Goal: Task Accomplishment & Management: Manage account settings

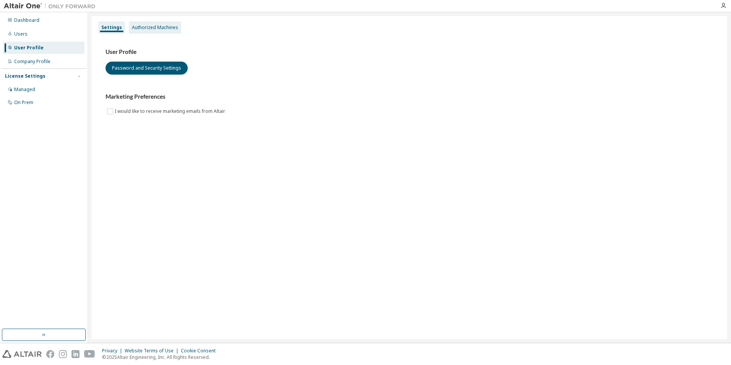
click at [140, 28] on div "Authorized Machines" at bounding box center [155, 27] width 46 height 6
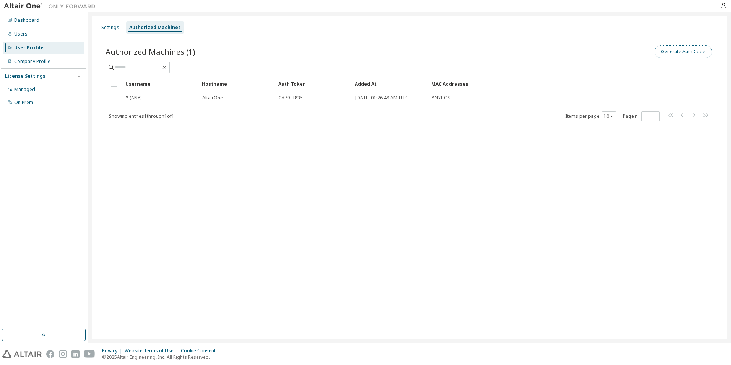
click at [674, 50] on button "Generate Auth Code" at bounding box center [683, 51] width 57 height 13
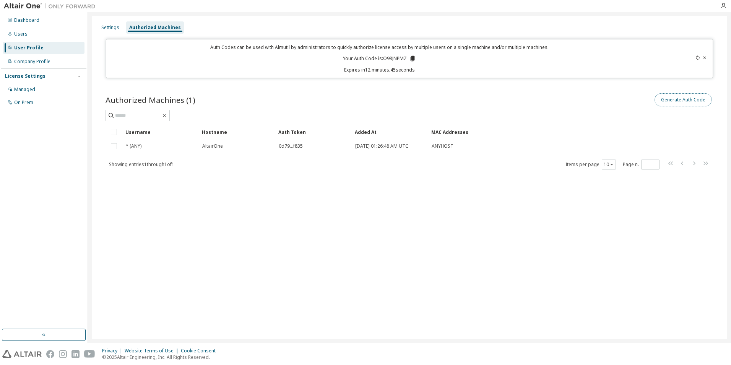
click at [682, 103] on button "Generate Auth Code" at bounding box center [683, 99] width 57 height 13
click at [414, 59] on icon at bounding box center [413, 58] width 4 height 5
click at [211, 256] on div "Settings Authorized Machines Auth Codes can be used with Almutil by administrat…" at bounding box center [410, 177] width 636 height 323
